Goal: Task Accomplishment & Management: Complete application form

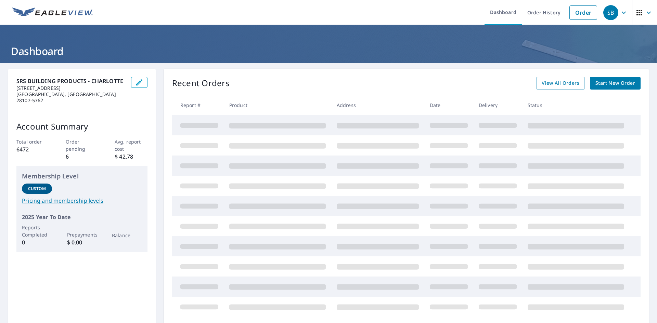
click at [612, 89] on link "Start New Order" at bounding box center [615, 83] width 51 height 13
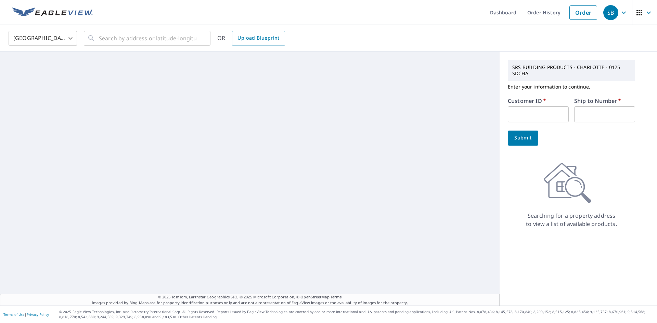
click at [529, 113] on input "text" at bounding box center [538, 114] width 61 height 16
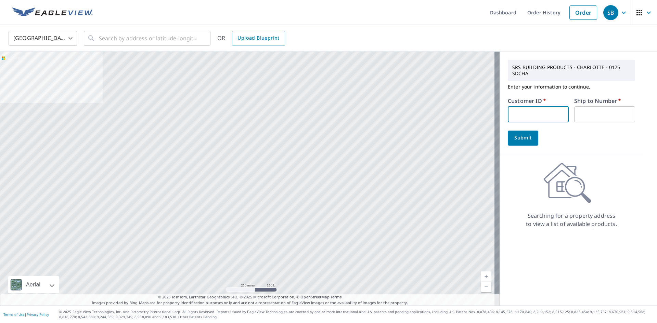
type input "IMS125"
click at [584, 116] on input "text" at bounding box center [604, 114] width 61 height 16
type input "1"
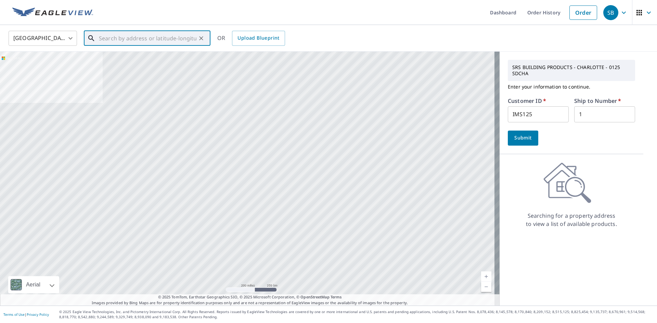
click at [111, 40] on input "text" at bounding box center [148, 38] width 98 height 19
paste input "[STREET_ADDRESS]"
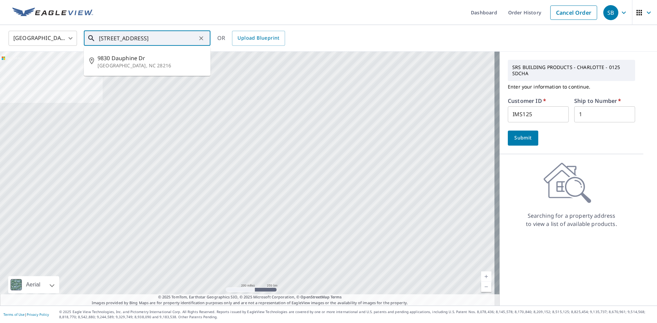
type input "[STREET_ADDRESS]"
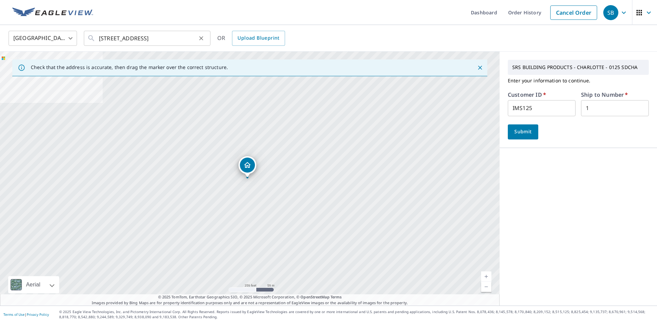
scroll to position [0, 0]
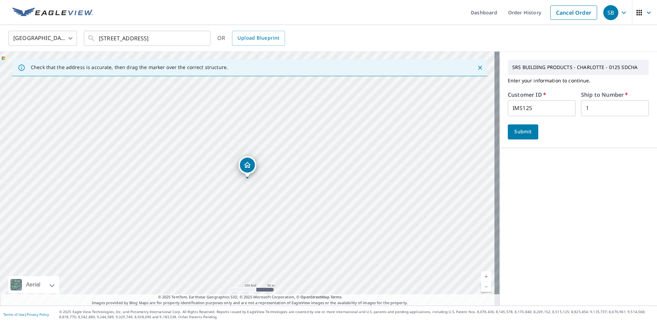
click at [522, 137] on button "Submit" at bounding box center [523, 132] width 30 height 15
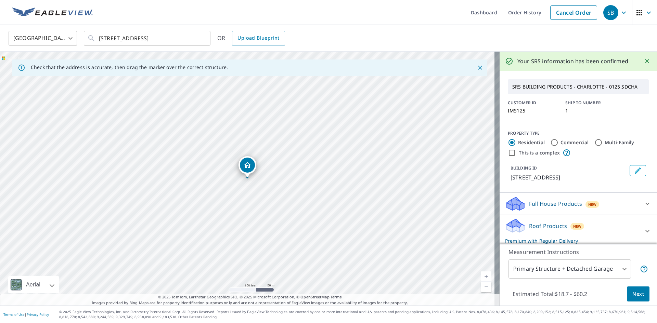
click at [630, 298] on button "Next" at bounding box center [638, 294] width 23 height 15
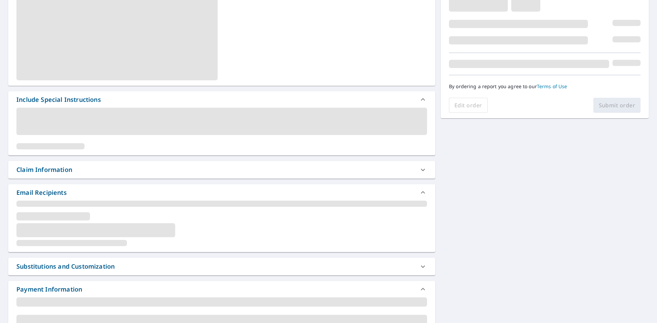
scroll to position [137, 0]
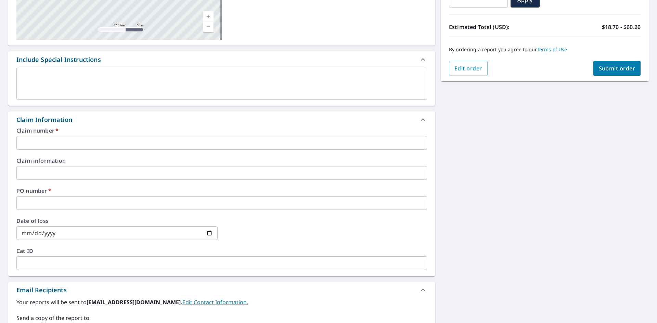
click at [76, 148] on input "text" at bounding box center [221, 143] width 411 height 14
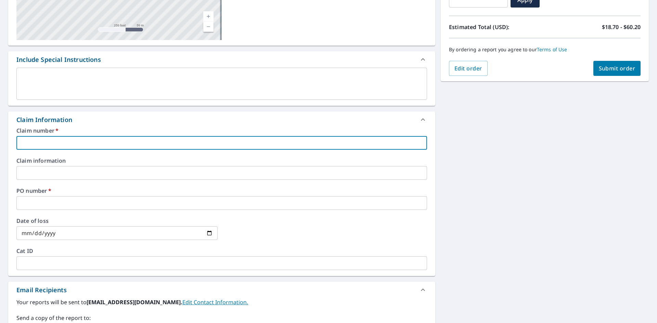
type input "125"
checkbox input "true"
drag, startPoint x: 78, startPoint y: 200, endPoint x: 78, endPoint y: 207, distance: 7.2
click at [78, 200] on input "text" at bounding box center [221, 203] width 411 height 14
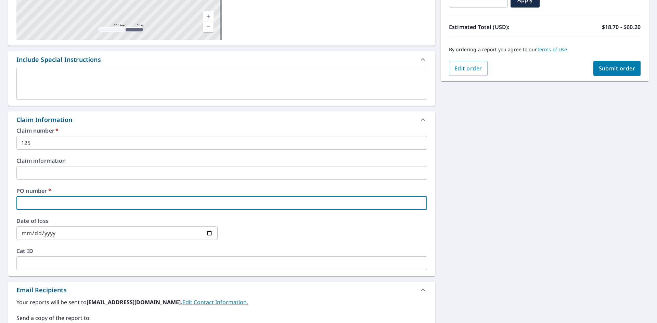
type input "2125"
checkbox input "true"
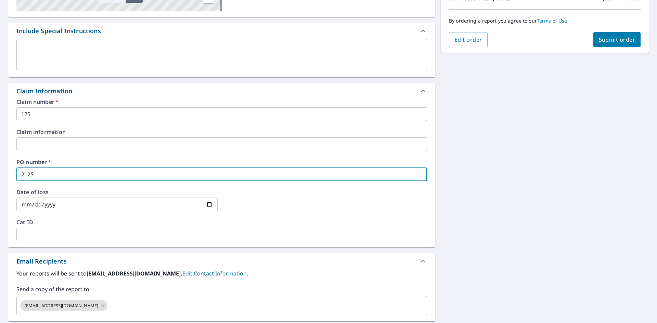
scroll to position [240, 0]
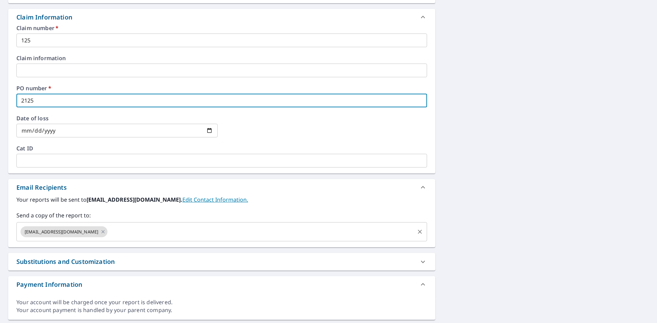
click at [151, 233] on input "text" at bounding box center [260, 232] width 305 height 13
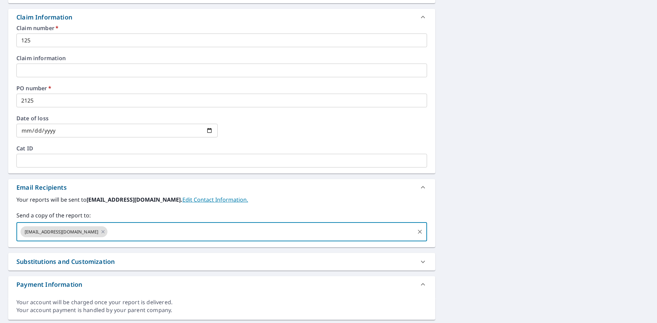
paste input "[PERSON_NAME][EMAIL_ADDRESS][DOMAIN_NAME]"
type input "[PERSON_NAME][EMAIL_ADDRESS][DOMAIN_NAME]"
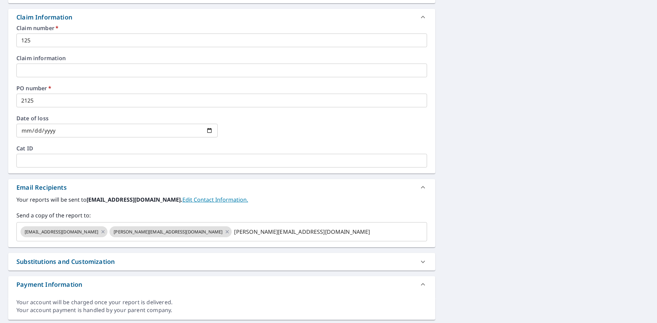
checkbox input "true"
click at [261, 199] on label "Your reports will be sent to [EMAIL_ADDRESS][DOMAIN_NAME]. Edit Contact Informa…" at bounding box center [221, 200] width 411 height 8
click at [251, 234] on input "text" at bounding box center [323, 232] width 181 height 13
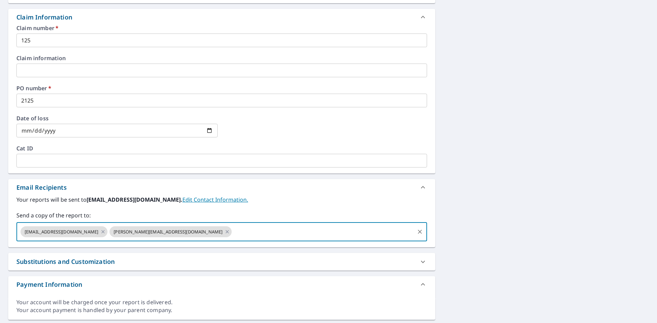
paste input "[PERSON_NAME][EMAIL_ADDRESS][PERSON_NAME][DOMAIN_NAME]"
type input "[PERSON_NAME][EMAIL_ADDRESS][PERSON_NAME][DOMAIN_NAME]"
click at [293, 201] on label "Your reports will be sent to [EMAIL_ADDRESS][DOMAIN_NAME]. Edit Contact Informa…" at bounding box center [221, 200] width 411 height 8
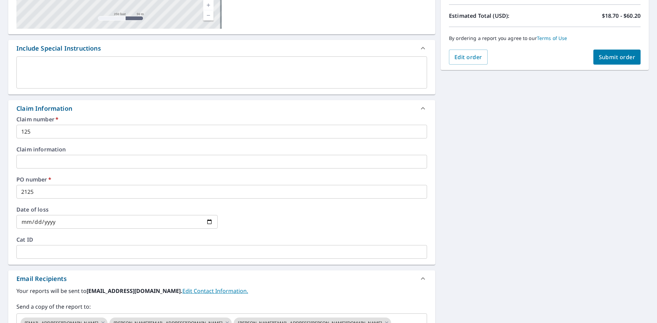
scroll to position [103, 0]
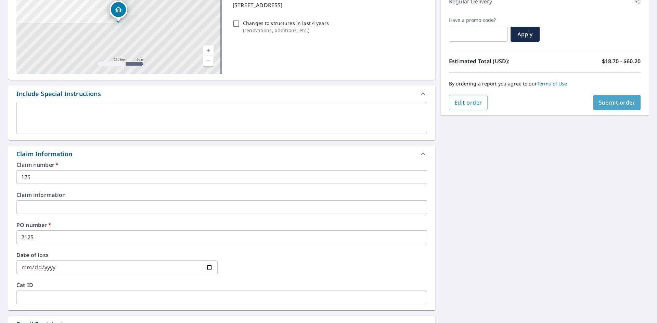
click at [608, 98] on button "Submit order" at bounding box center [617, 102] width 48 height 15
checkbox input "true"
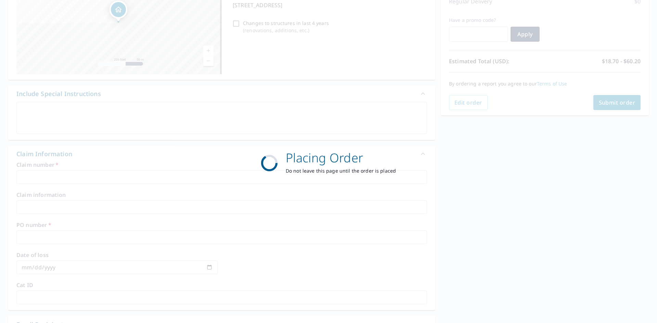
scroll to position [79, 0]
